Goal: Complete application form: Complete application form

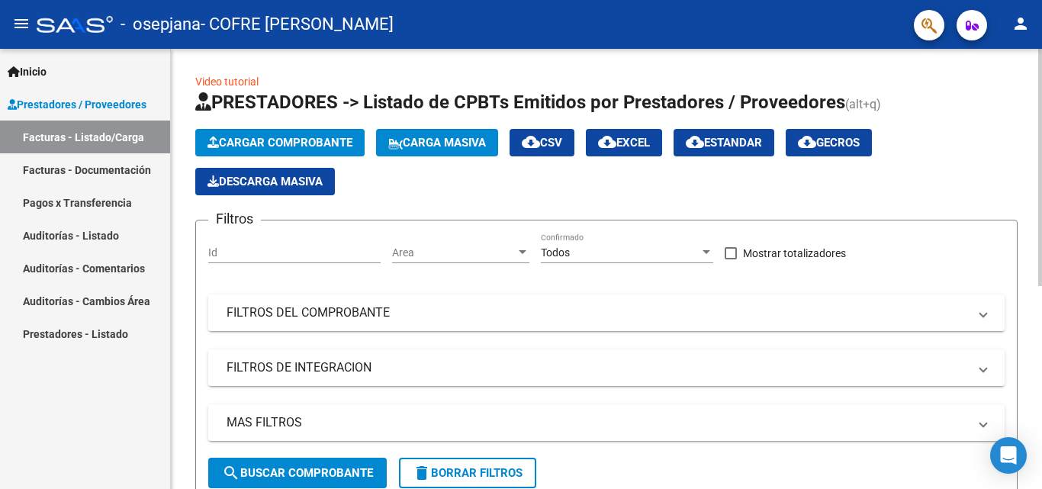
click at [322, 139] on span "Cargar Comprobante" at bounding box center [279, 143] width 145 height 14
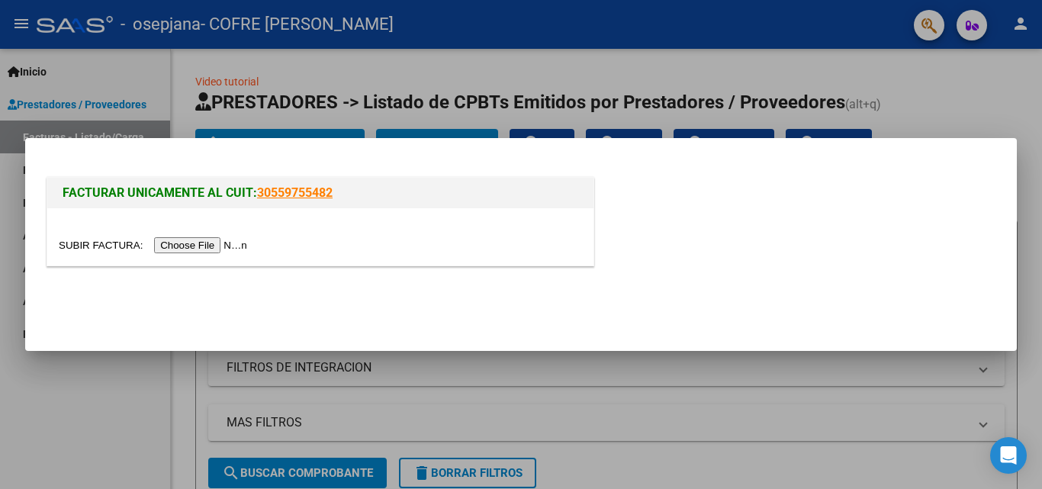
click at [224, 241] on input "file" at bounding box center [155, 245] width 193 height 16
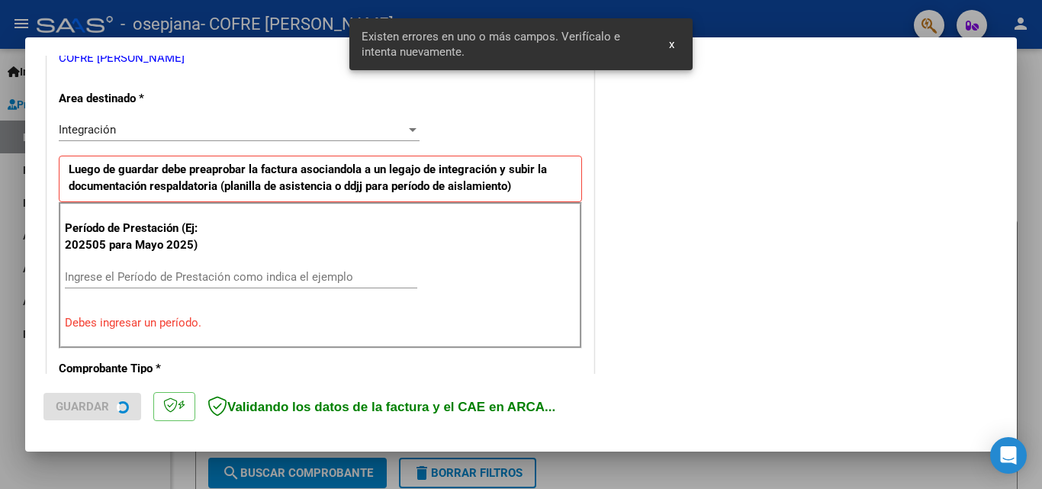
scroll to position [344, 0]
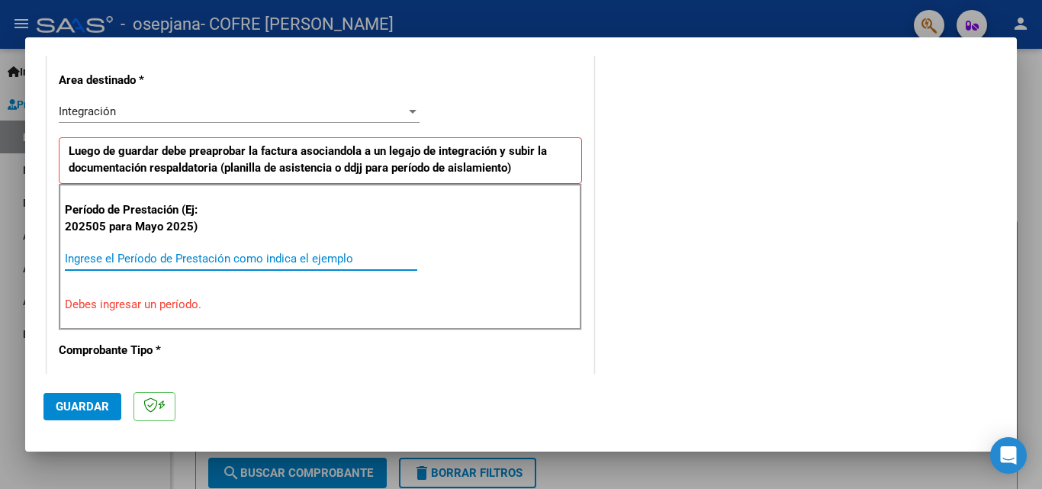
click at [248, 256] on input "Ingrese el Período de Prestación como indica el ejemplo" at bounding box center [241, 259] width 352 height 14
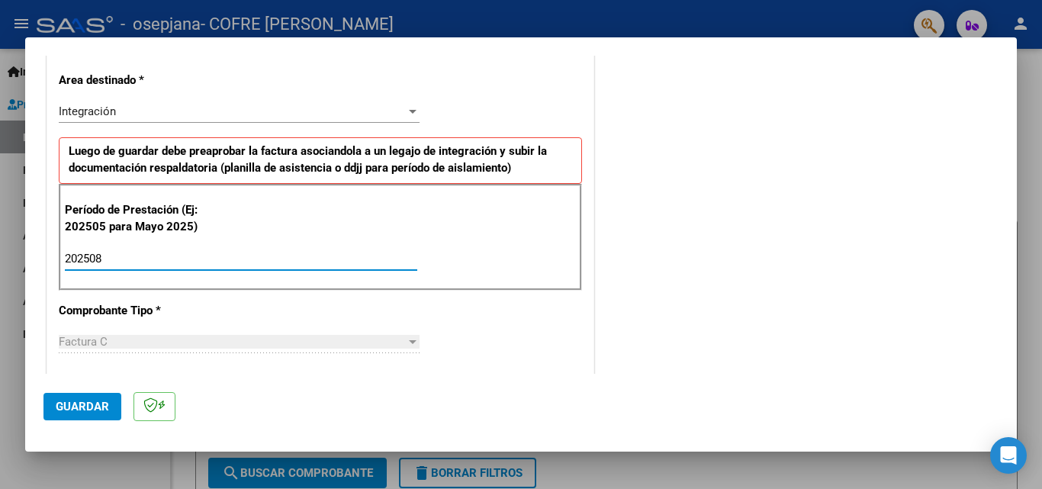
type input "202508"
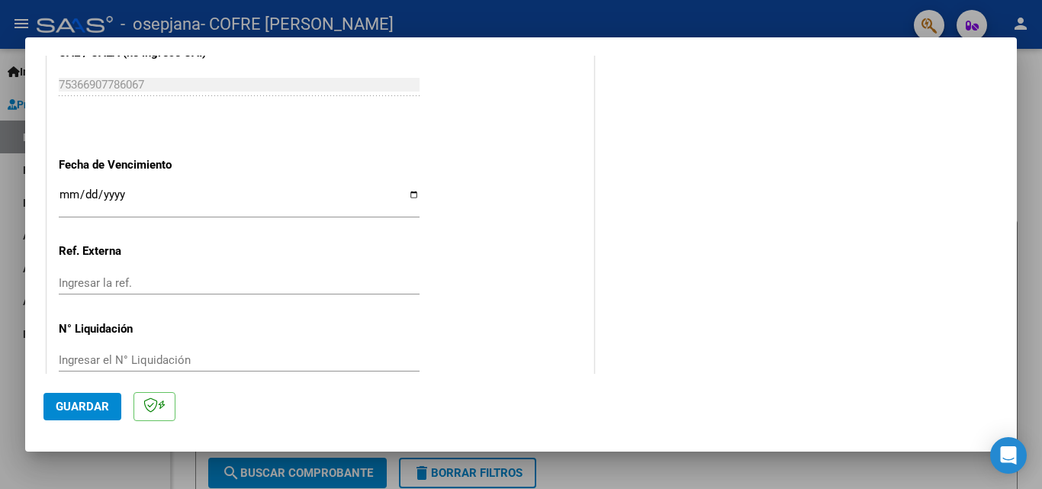
scroll to position [1024, 0]
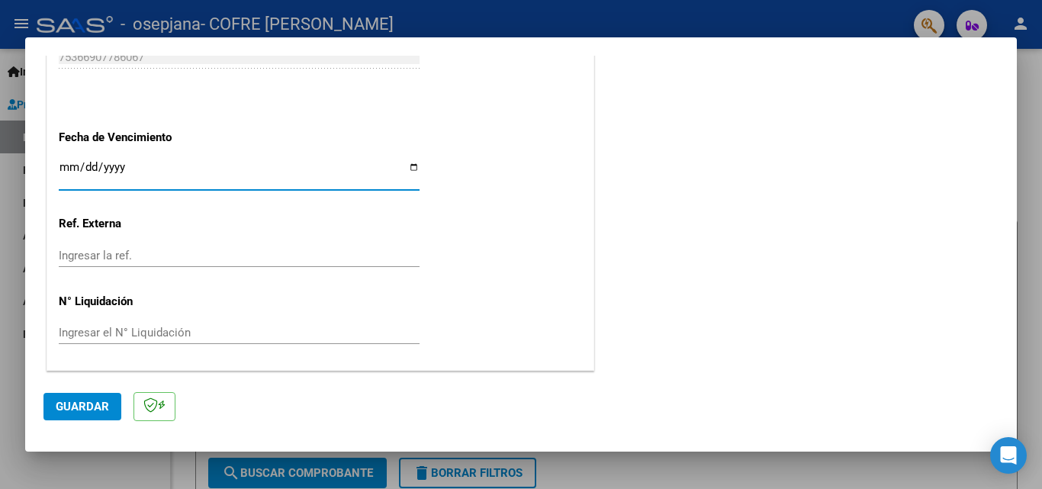
click at [409, 166] on input "Ingresar la fecha" at bounding box center [239, 173] width 361 height 24
type input "[DATE]"
click at [99, 404] on span "Guardar" at bounding box center [82, 407] width 53 height 14
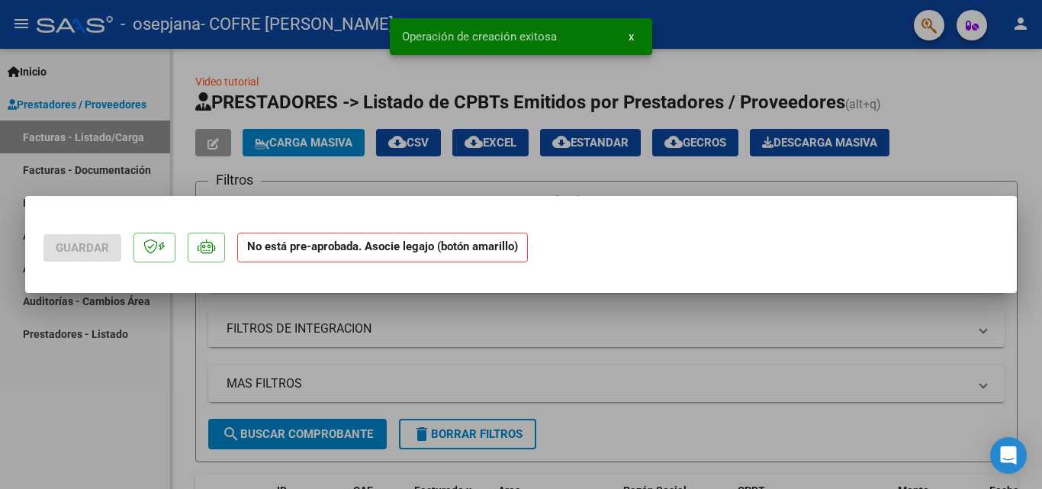
scroll to position [0, 0]
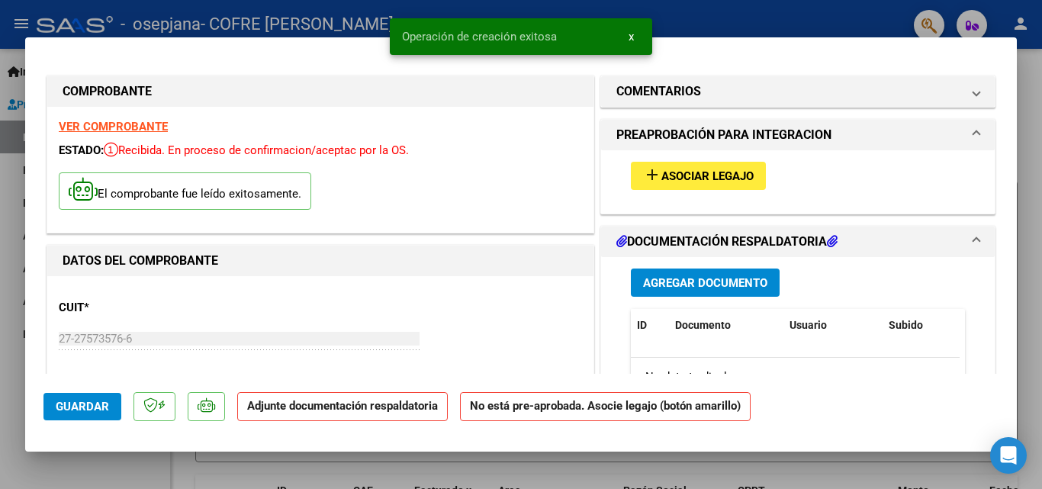
click at [695, 181] on span "Asociar Legajo" at bounding box center [707, 176] width 92 height 14
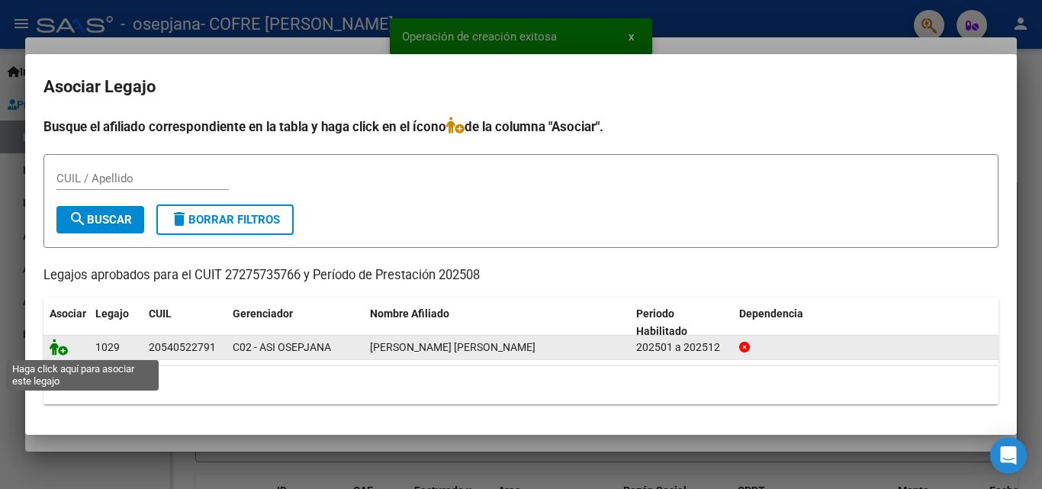
click at [61, 354] on icon at bounding box center [59, 347] width 18 height 17
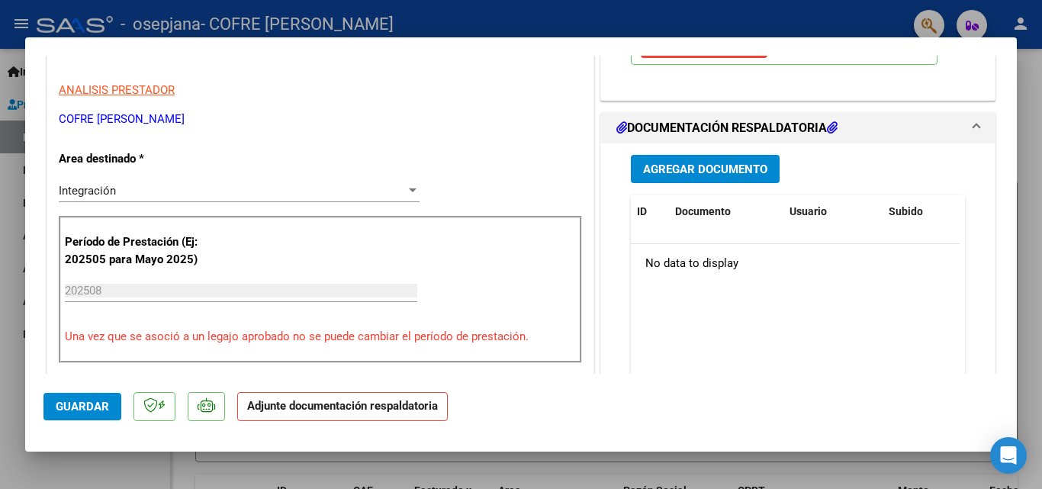
scroll to position [315, 0]
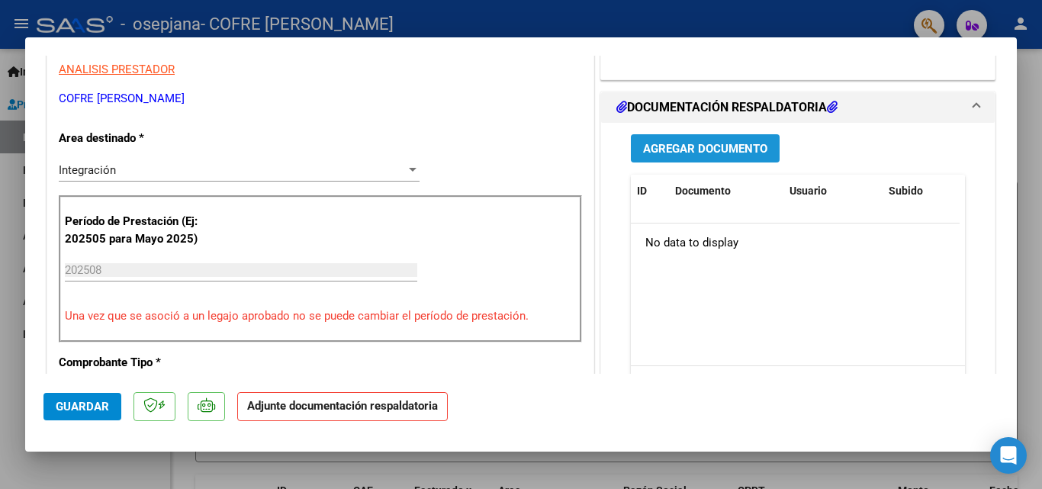
click at [705, 150] on span "Agregar Documento" at bounding box center [705, 149] width 124 height 14
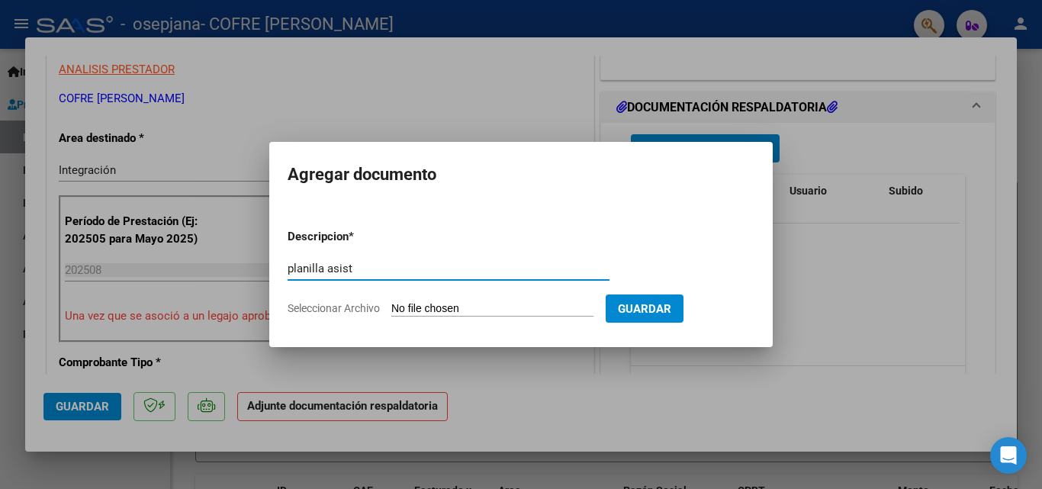
type input "planilla asist"
click at [435, 307] on input "Seleccionar Archivo" at bounding box center [492, 309] width 202 height 14
type input "C:\fakepath\Planilla d Asist [PERSON_NAME], Agost 25.pdf"
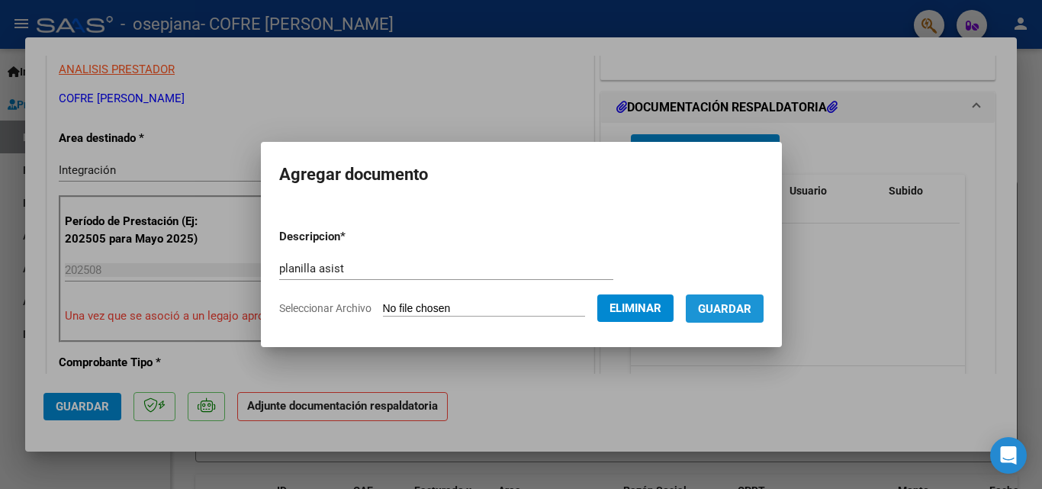
click at [748, 302] on span "Guardar" at bounding box center [724, 309] width 53 height 14
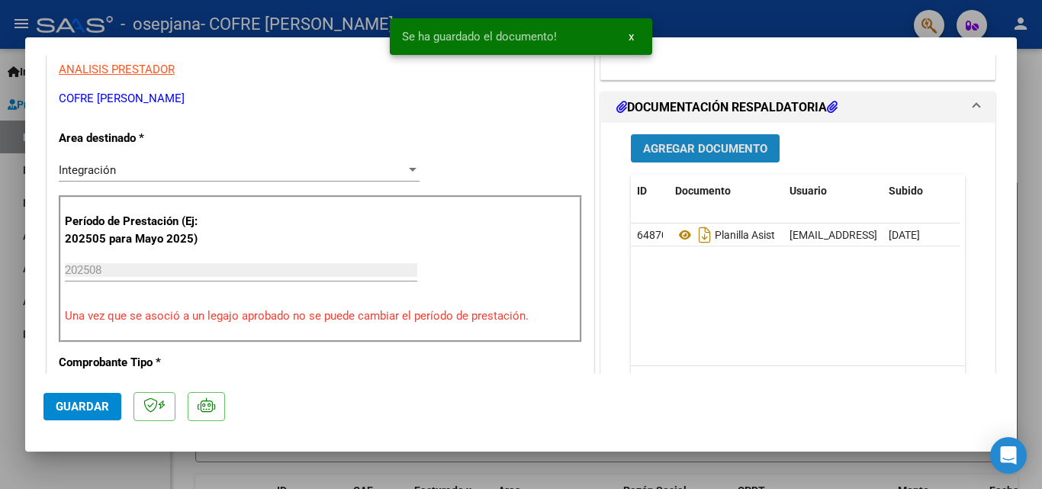
click at [711, 143] on span "Agregar Documento" at bounding box center [705, 149] width 124 height 14
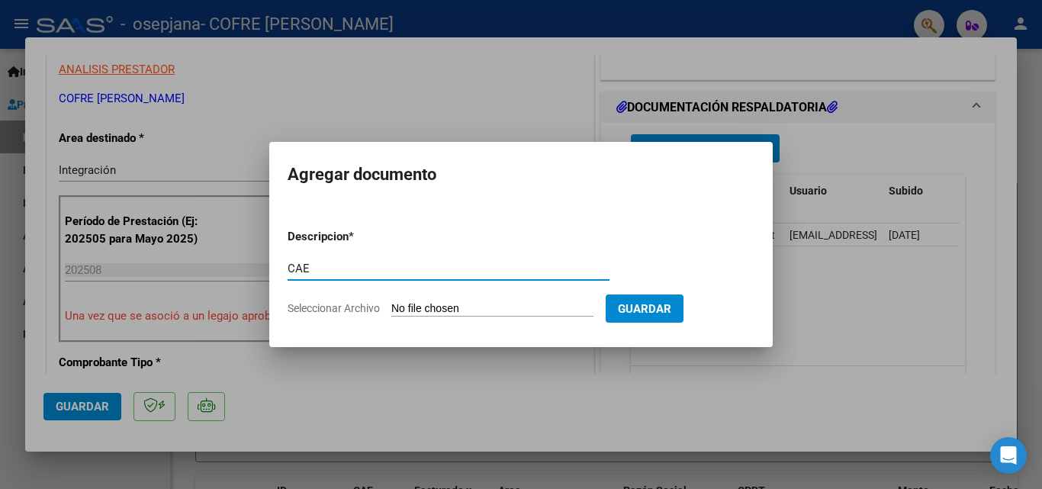
type input "CAE"
click at [492, 308] on input "Seleccionar Archivo" at bounding box center [492, 309] width 202 height 14
type input "C:\fakepath\[DATE] (4).png"
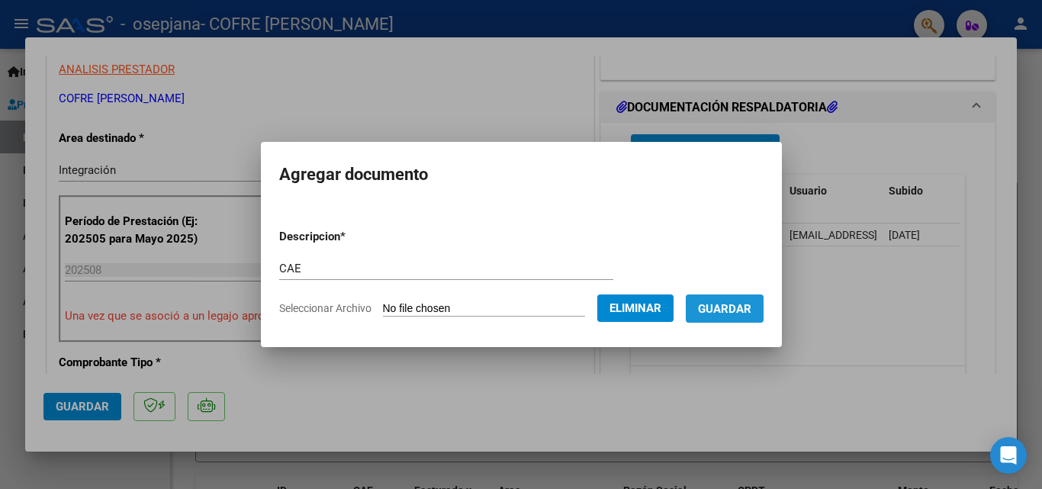
click at [730, 314] on span "Guardar" at bounding box center [724, 309] width 53 height 14
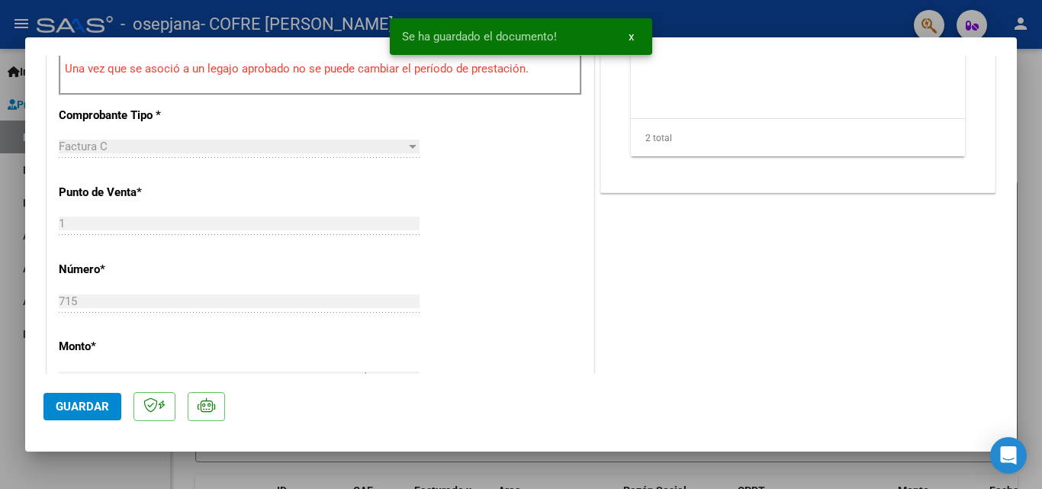
scroll to position [593, 0]
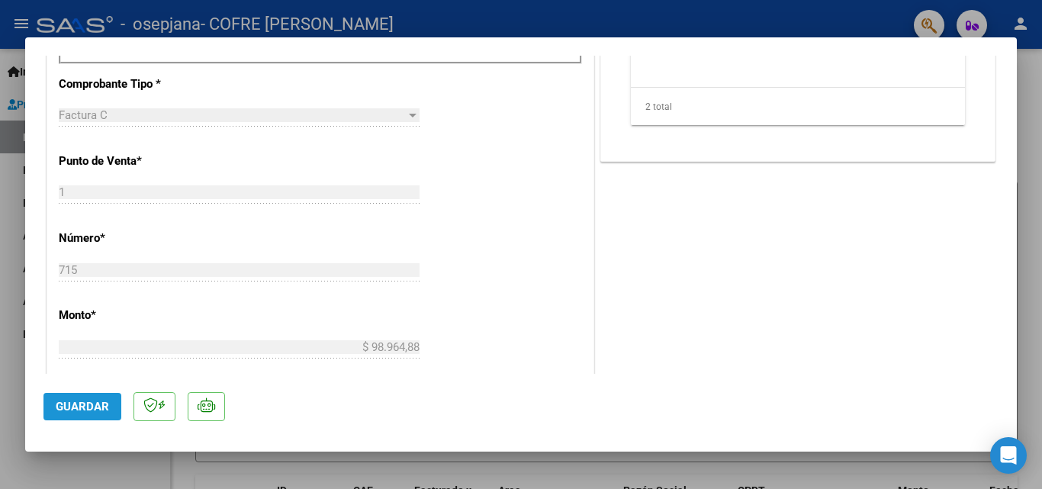
click at [90, 400] on span "Guardar" at bounding box center [82, 407] width 53 height 14
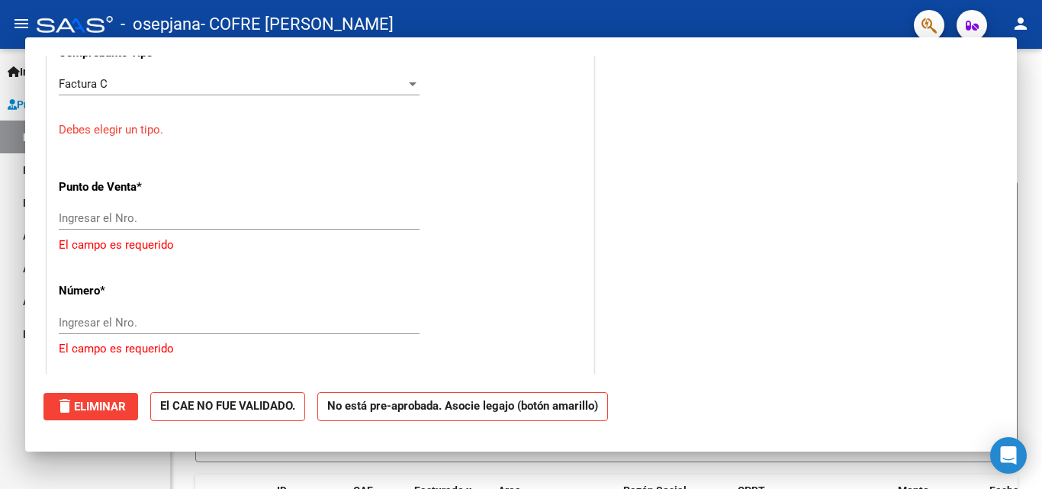
scroll to position [0, 0]
